Goal: Information Seeking & Learning: Check status

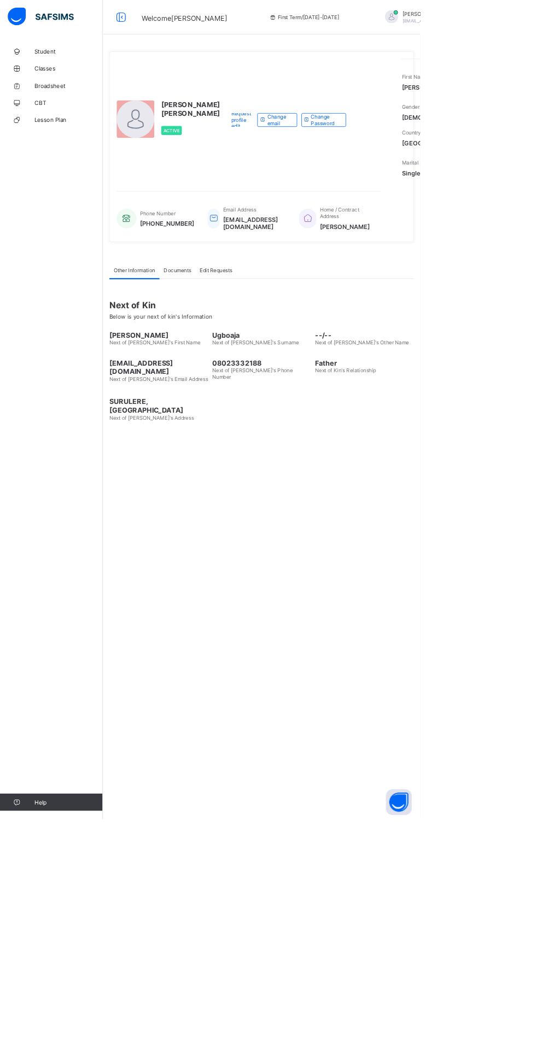
click at [39, 118] on link "Broadsheet" at bounding box center [65, 109] width 131 height 22
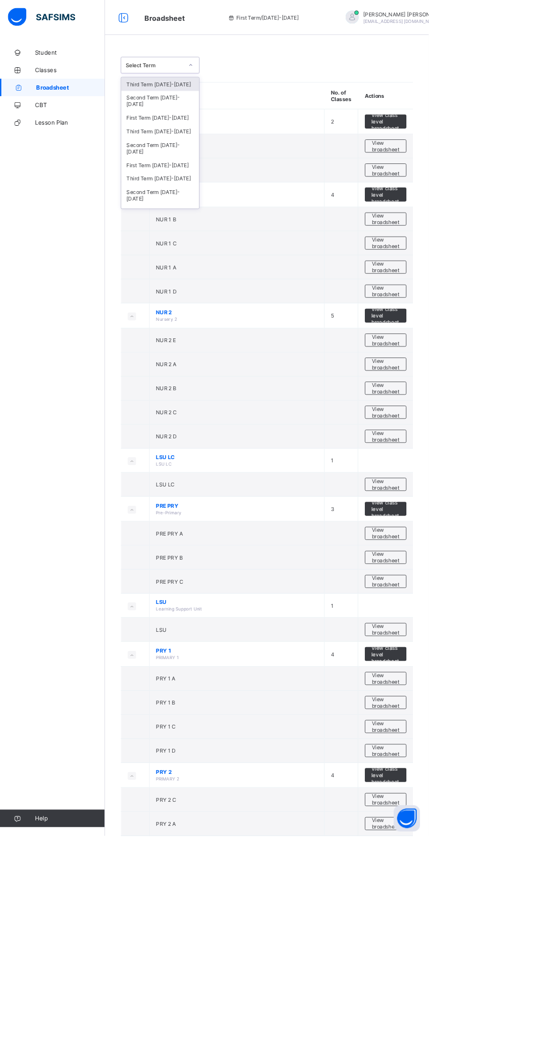
click at [178, 156] on div "Third Term [DATE]-[DATE]" at bounding box center [199, 164] width 97 height 17
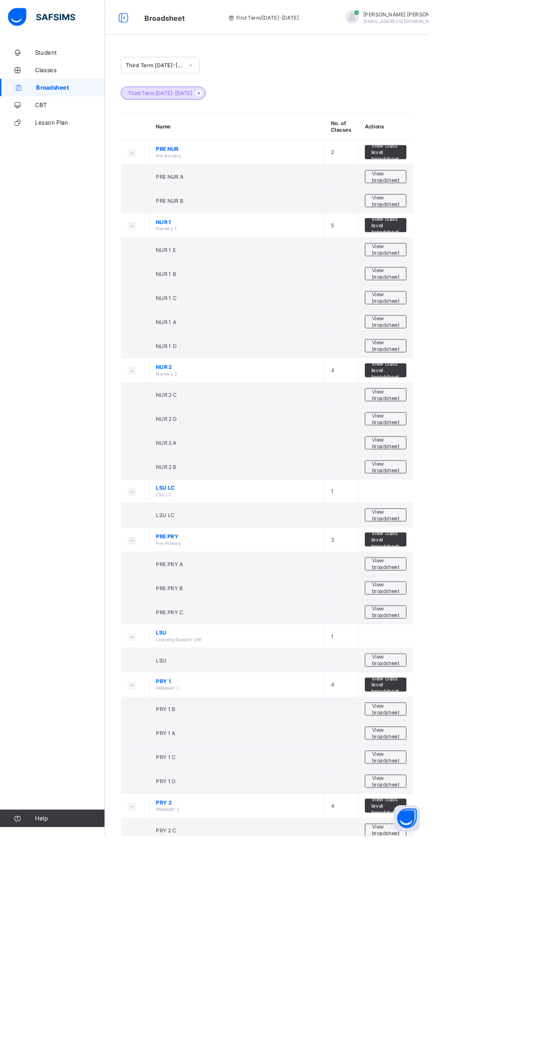
scroll to position [1420, 0]
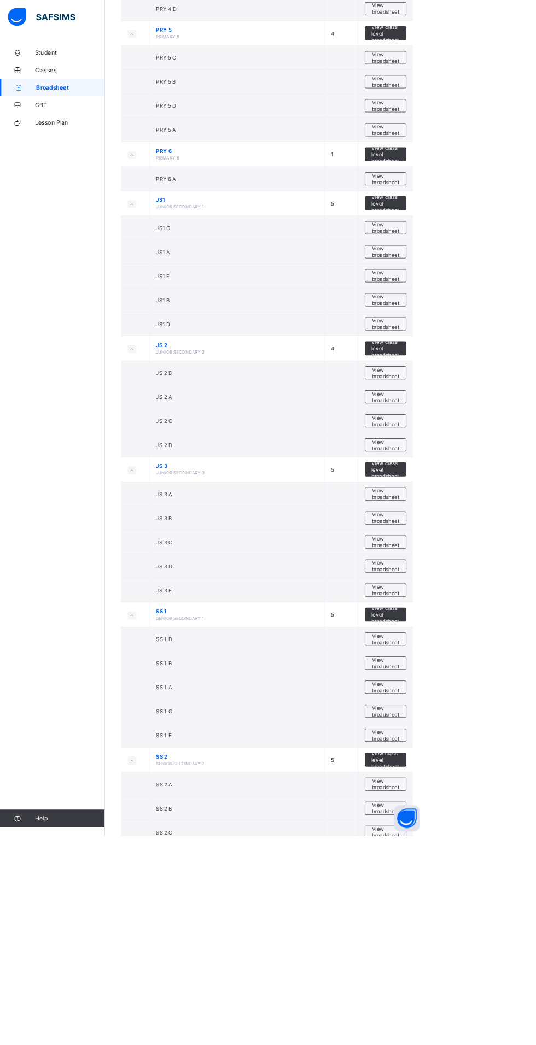
click at [488, 791] on span "View broadsheet" at bounding box center [482, 799] width 34 height 16
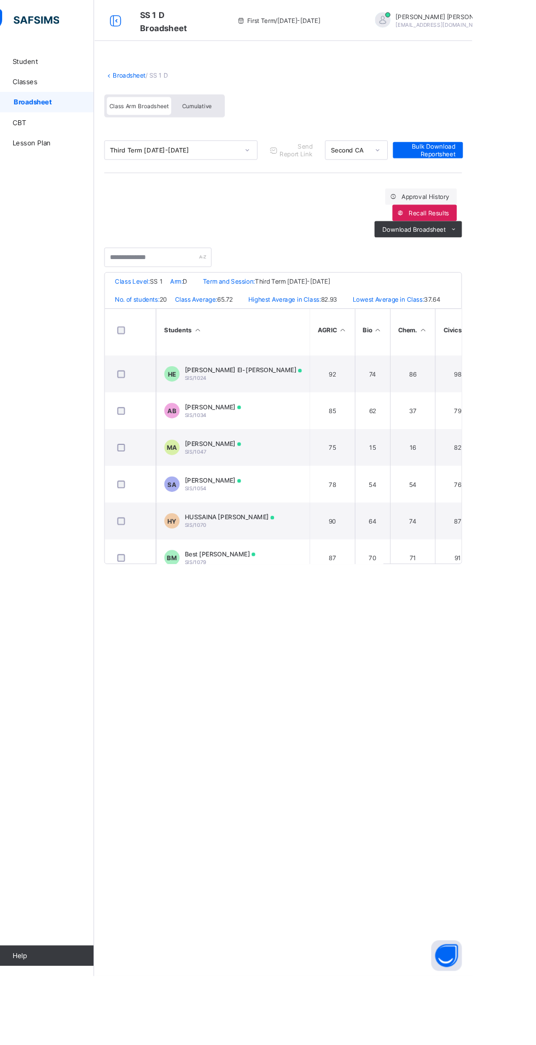
scroll to position [145, 0]
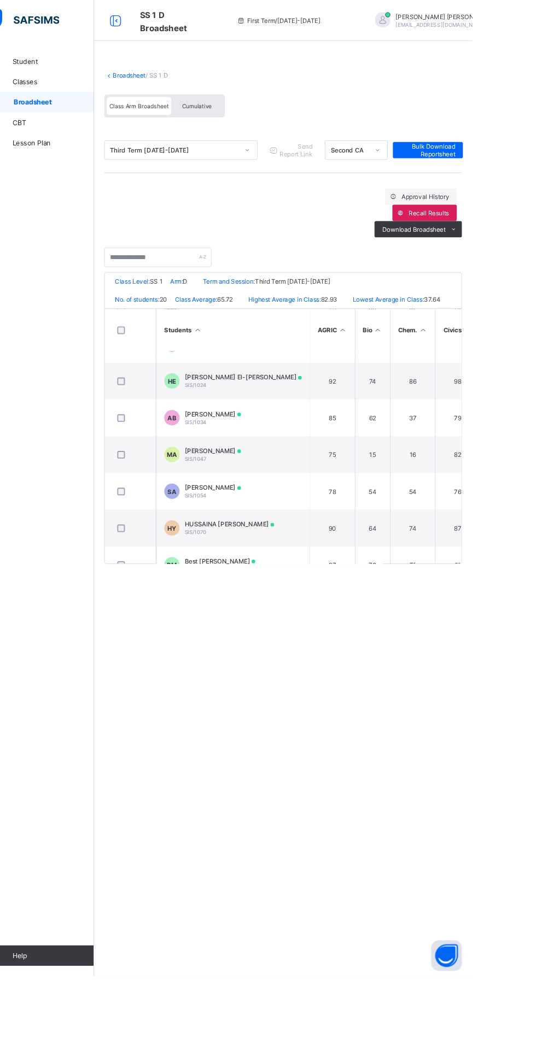
click at [254, 477] on td "MA [PERSON_NAME] SIS/1047" at bounding box center [279, 486] width 164 height 39
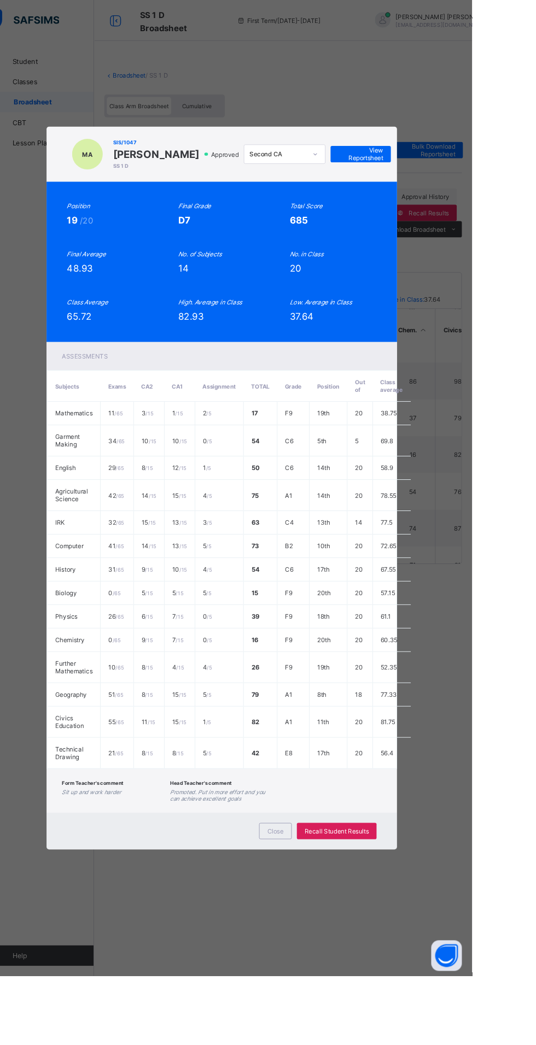
click at [334, 894] on span "Close" at bounding box center [324, 890] width 17 height 8
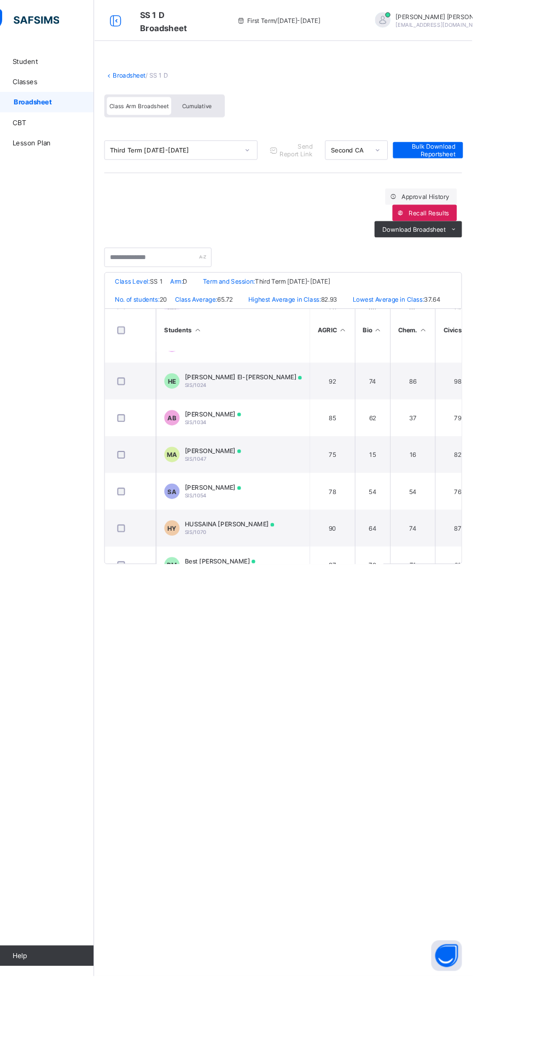
click at [241, 104] on div "Cumulative" at bounding box center [241, 113] width 55 height 19
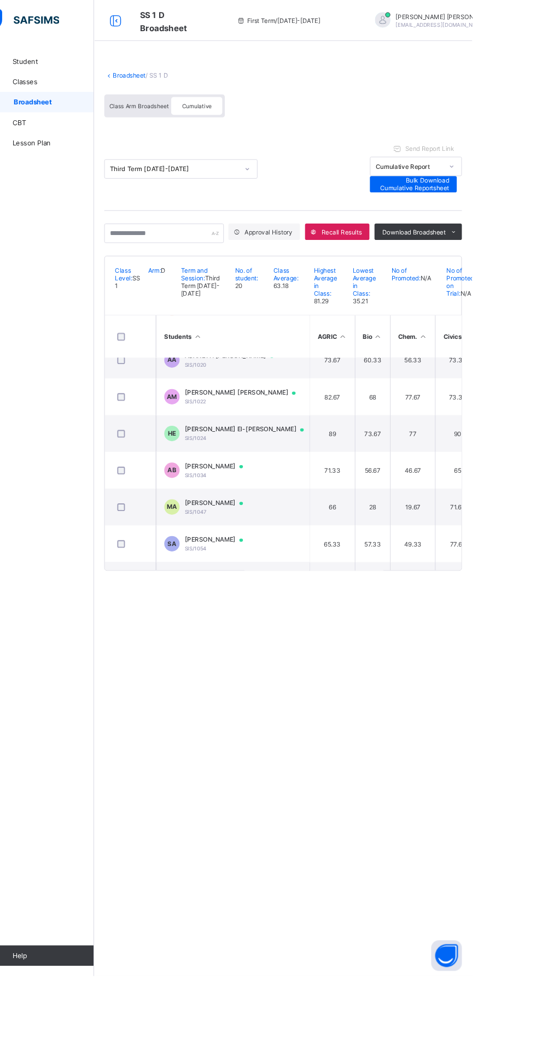
scroll to position [126, 0]
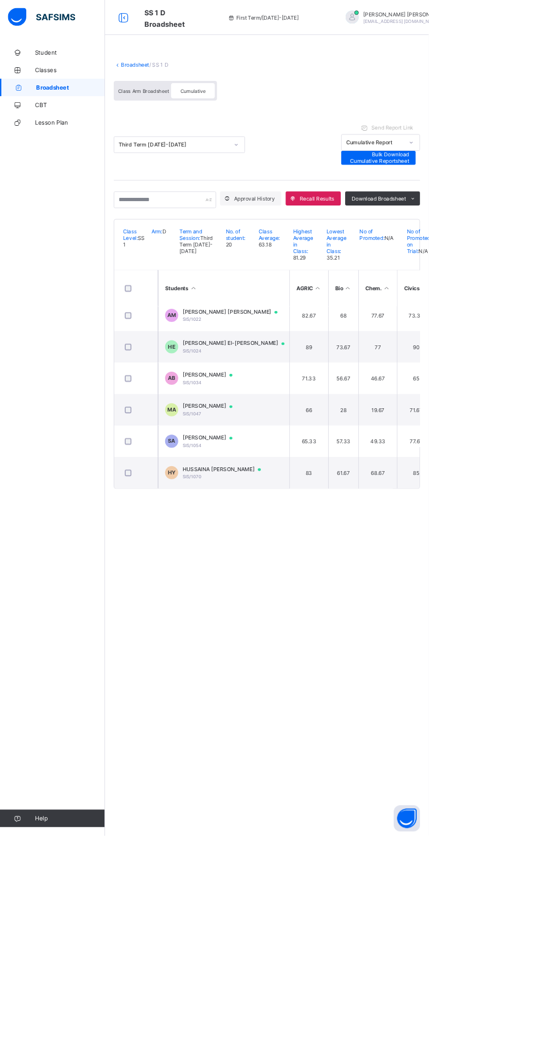
click at [301, 512] on span "[PERSON_NAME]" at bounding box center [264, 507] width 73 height 9
